Goal: Navigation & Orientation: Find specific page/section

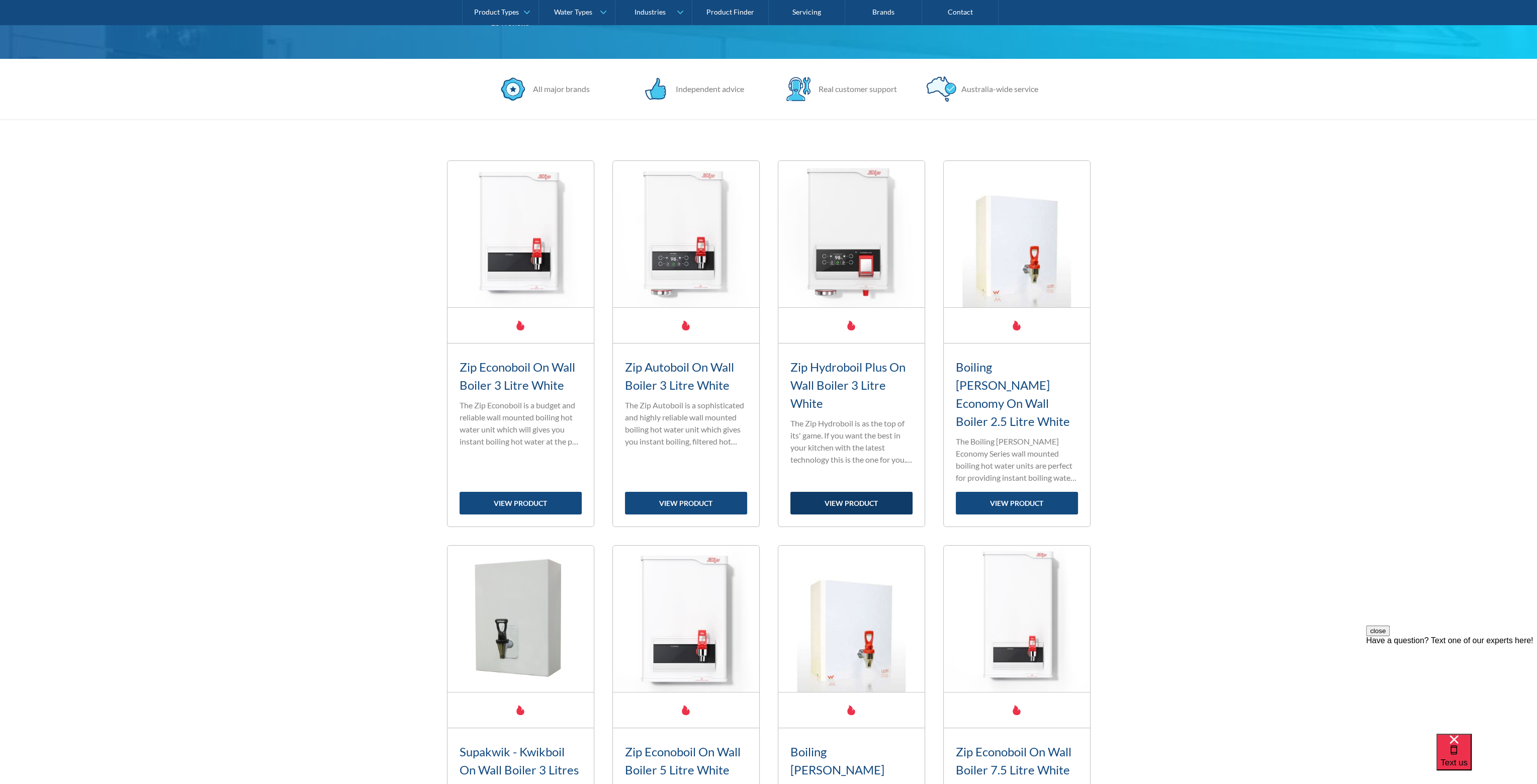
click at [827, 491] on link "view product" at bounding box center [851, 503] width 122 height 23
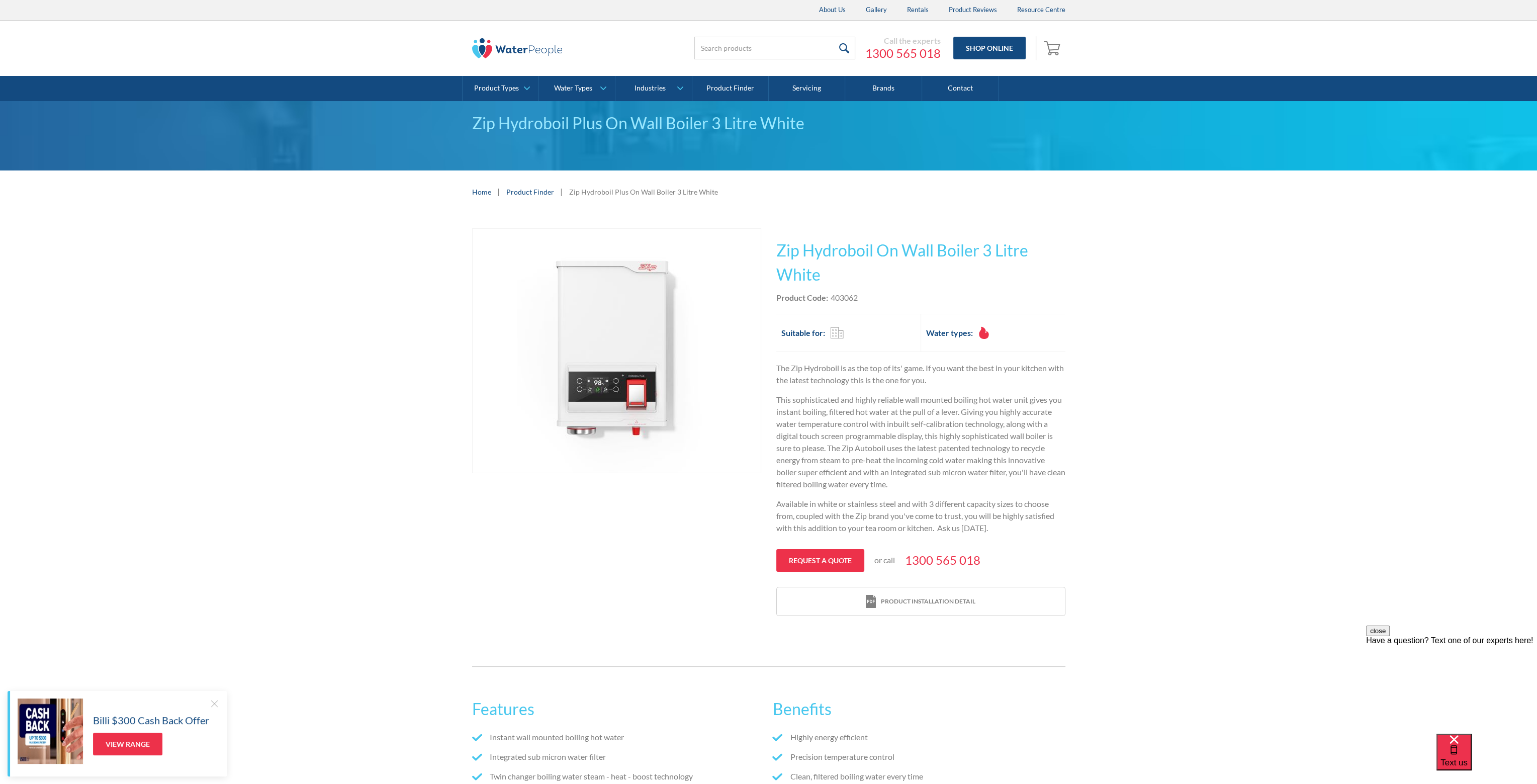
click at [481, 191] on link "Home" at bounding box center [482, 192] width 19 height 10
